Goal: Go to known website: Go to known website

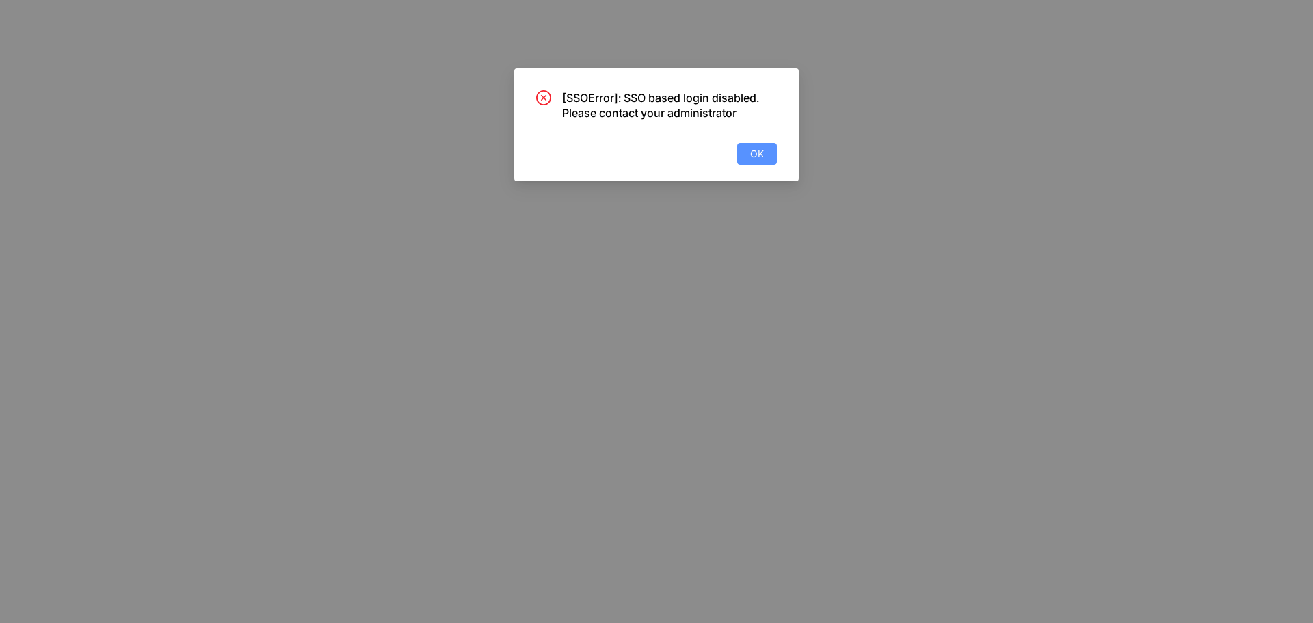
click at [751, 154] on span "OK" at bounding box center [757, 153] width 14 height 15
